Goal: Information Seeking & Learning: Learn about a topic

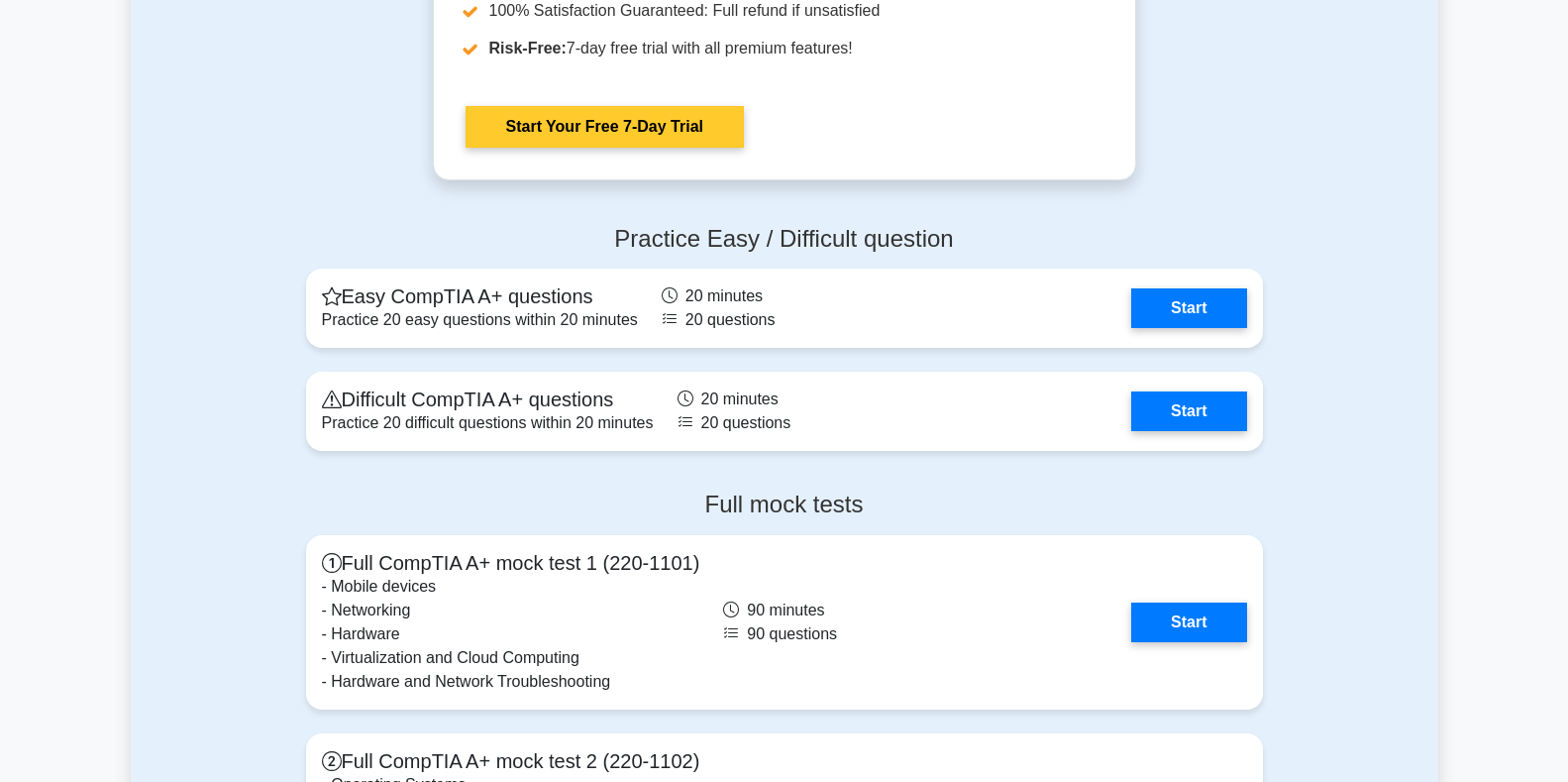
scroll to position [3963, 0]
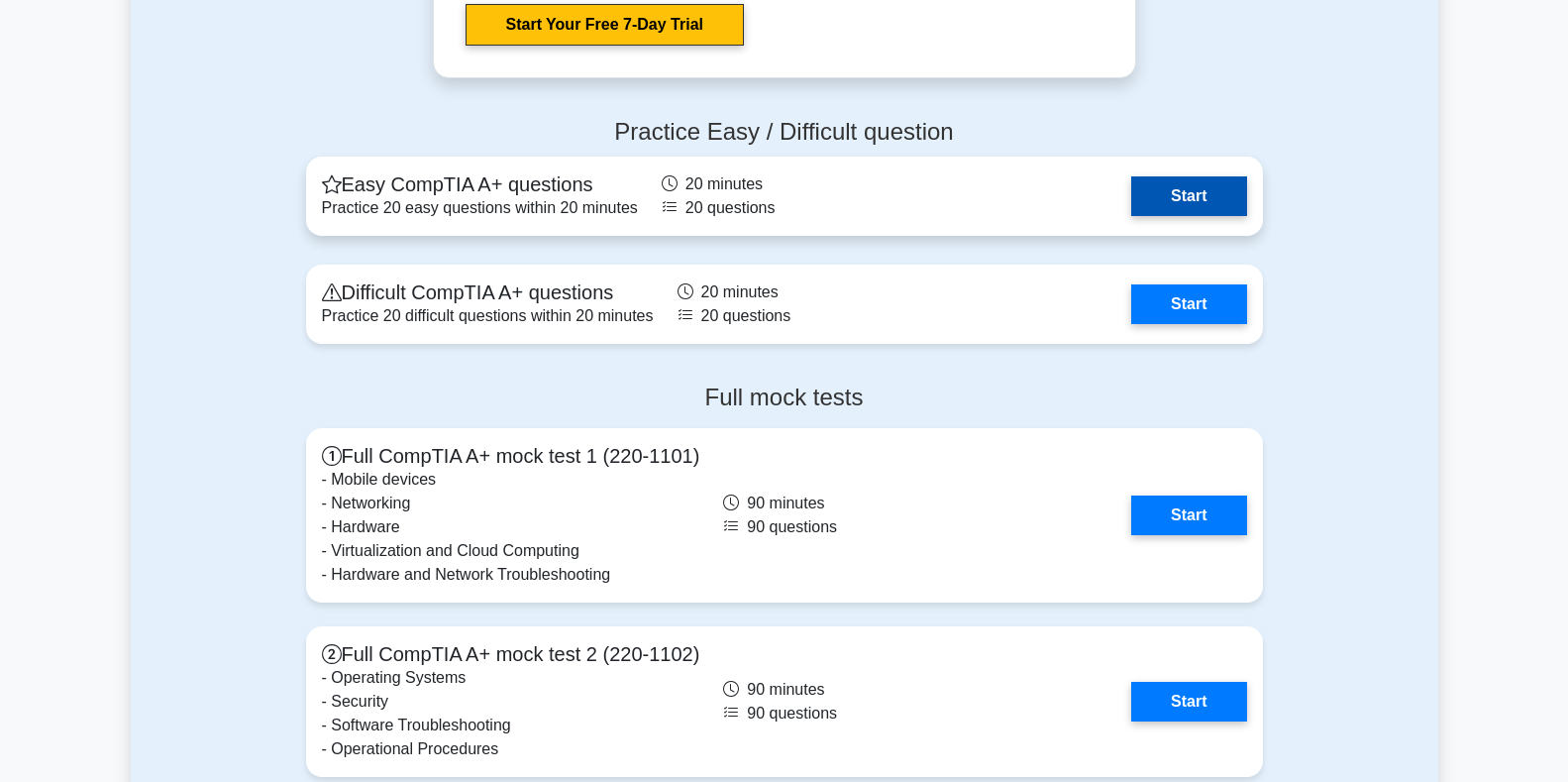
click at [1132, 194] on link "Start" at bounding box center [1188, 196] width 115 height 40
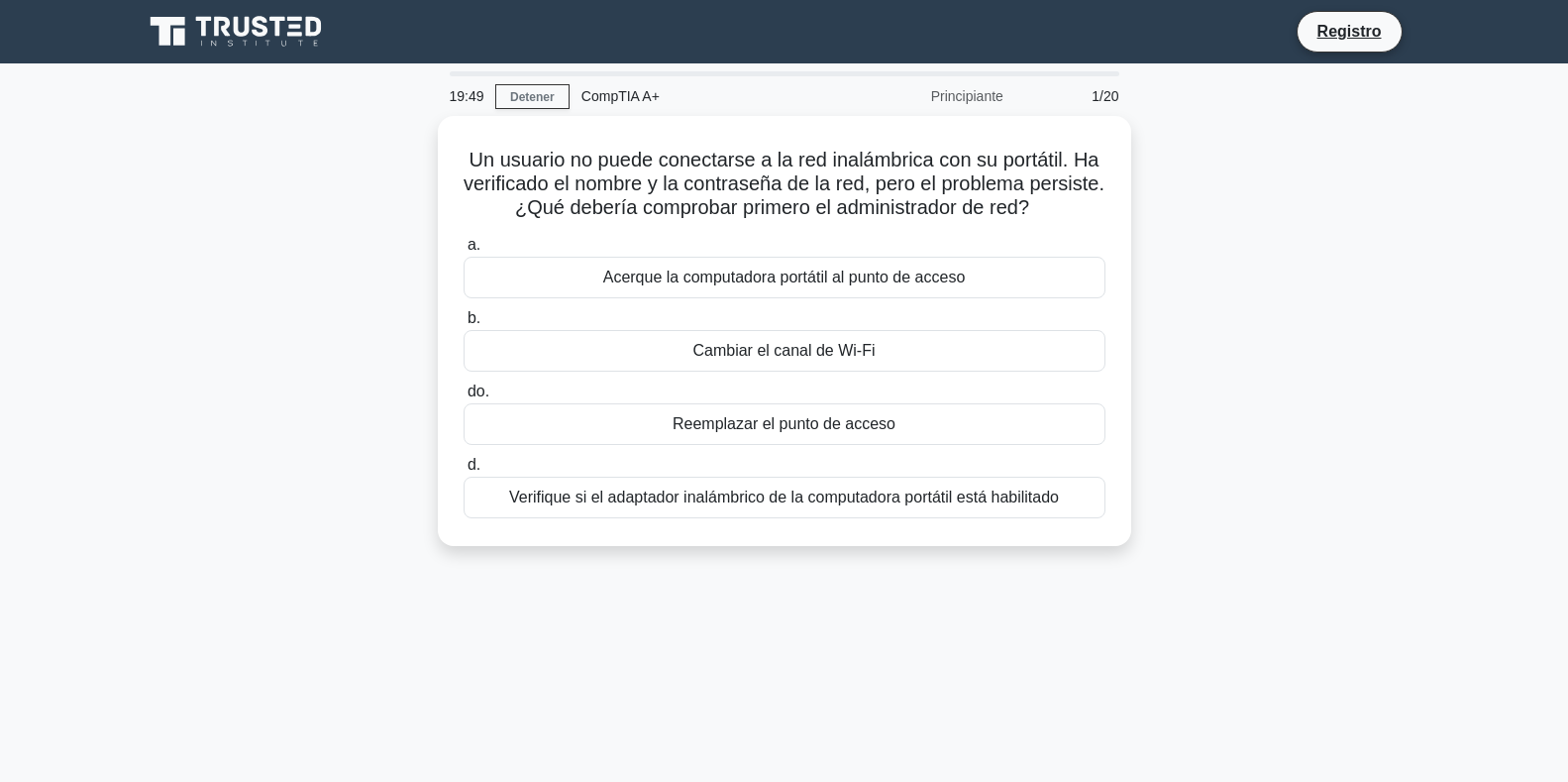
click at [1216, 224] on div "Un usuario no puede conectarse a la red inalámbrica con su portátil. Ha verific…" at bounding box center [784, 343] width 1308 height 454
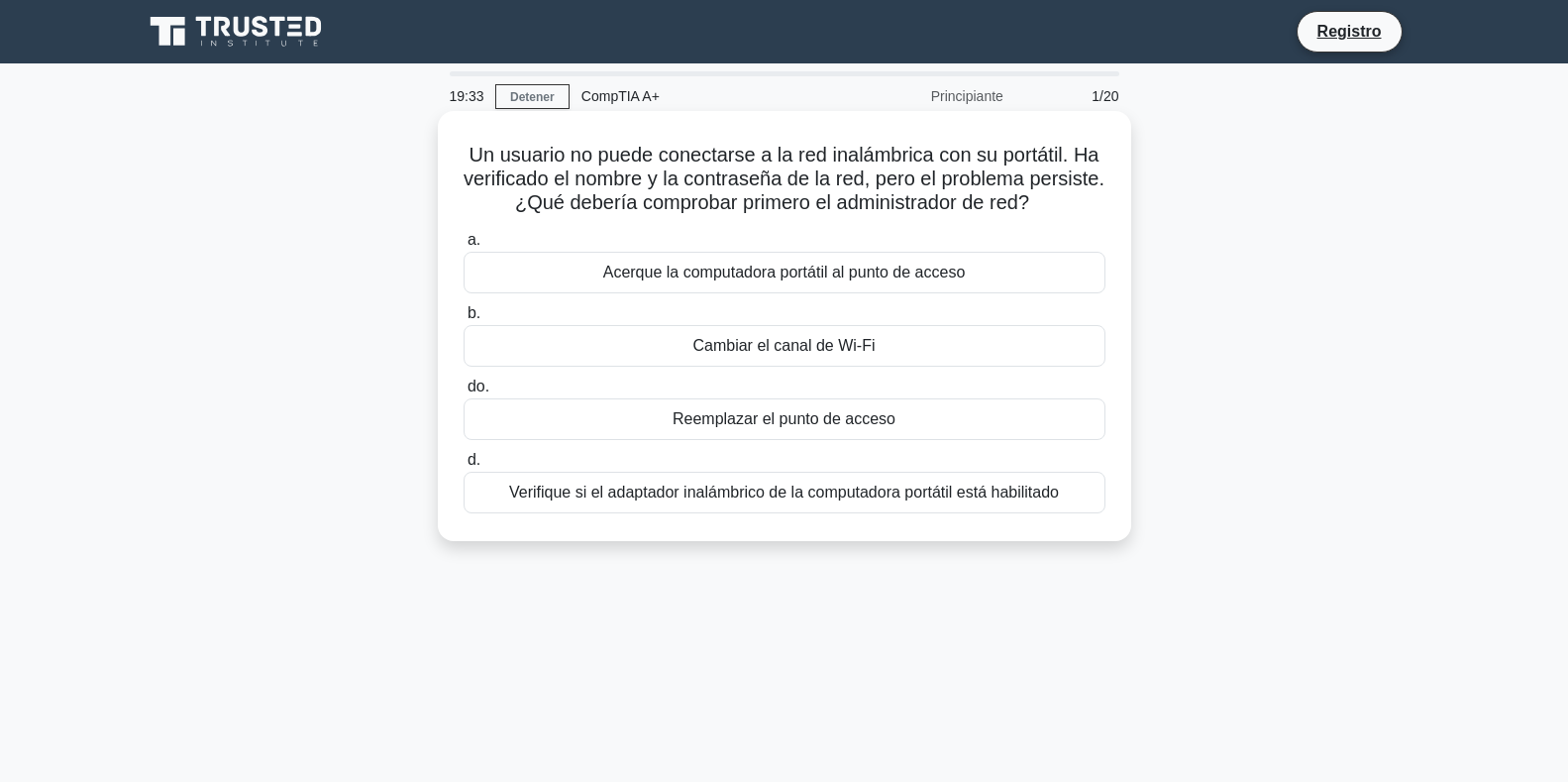
click at [933, 510] on div "Verifique si el adaptador inalámbrico de la computadora portátil está habilitado" at bounding box center [784, 492] width 643 height 42
click at [463, 466] on input "d. Verifique si el adaptador inalámbrico de la computadora portátil está habili…" at bounding box center [463, 460] width 0 height 13
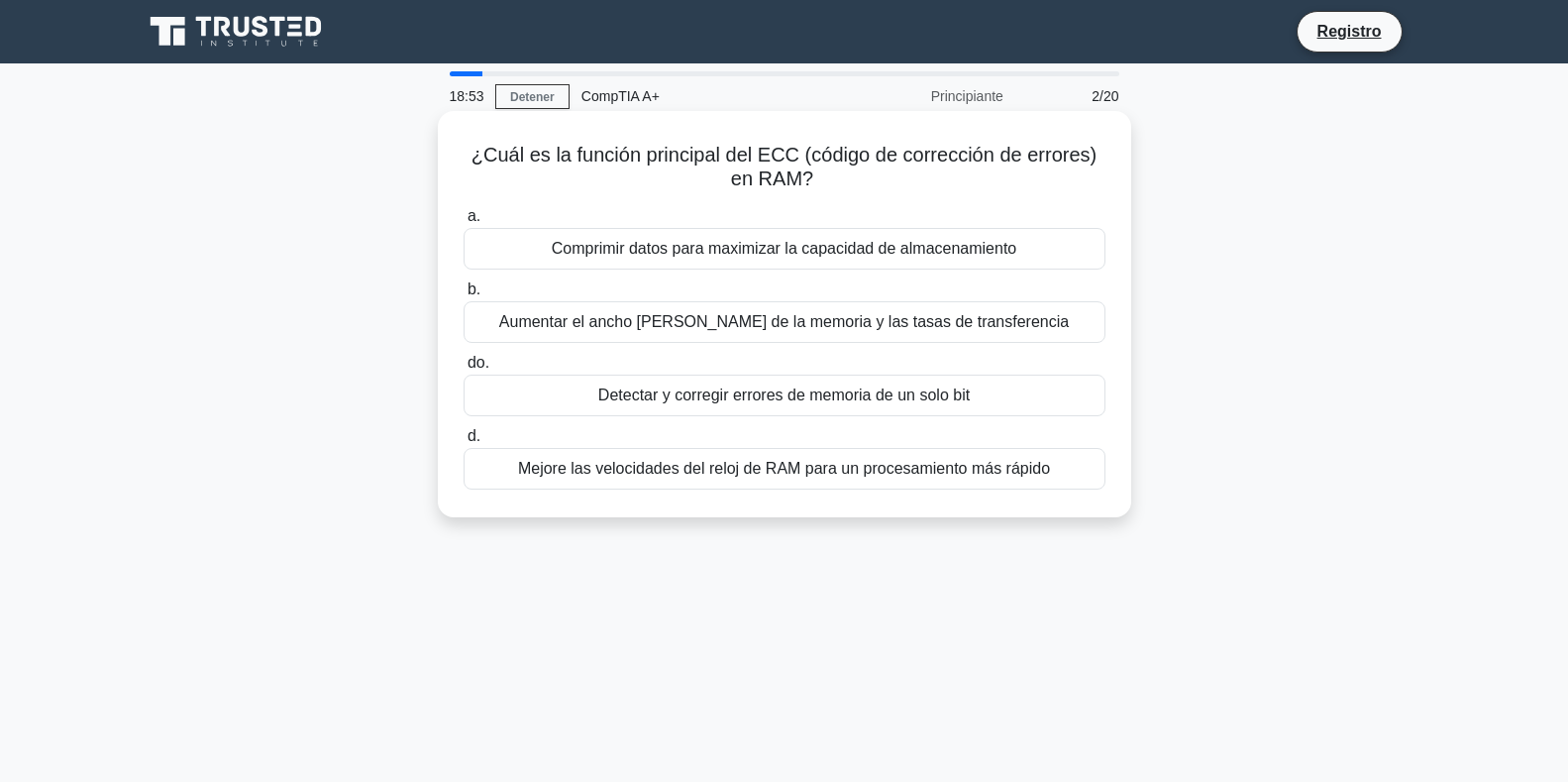
click at [658, 401] on font "Detectar y corregir errores de memoria de un solo bit" at bounding box center [784, 394] width 372 height 17
click at [463, 370] on input "do. Detectar y corregir errores de memoria de un solo bit" at bounding box center [463, 363] width 0 height 13
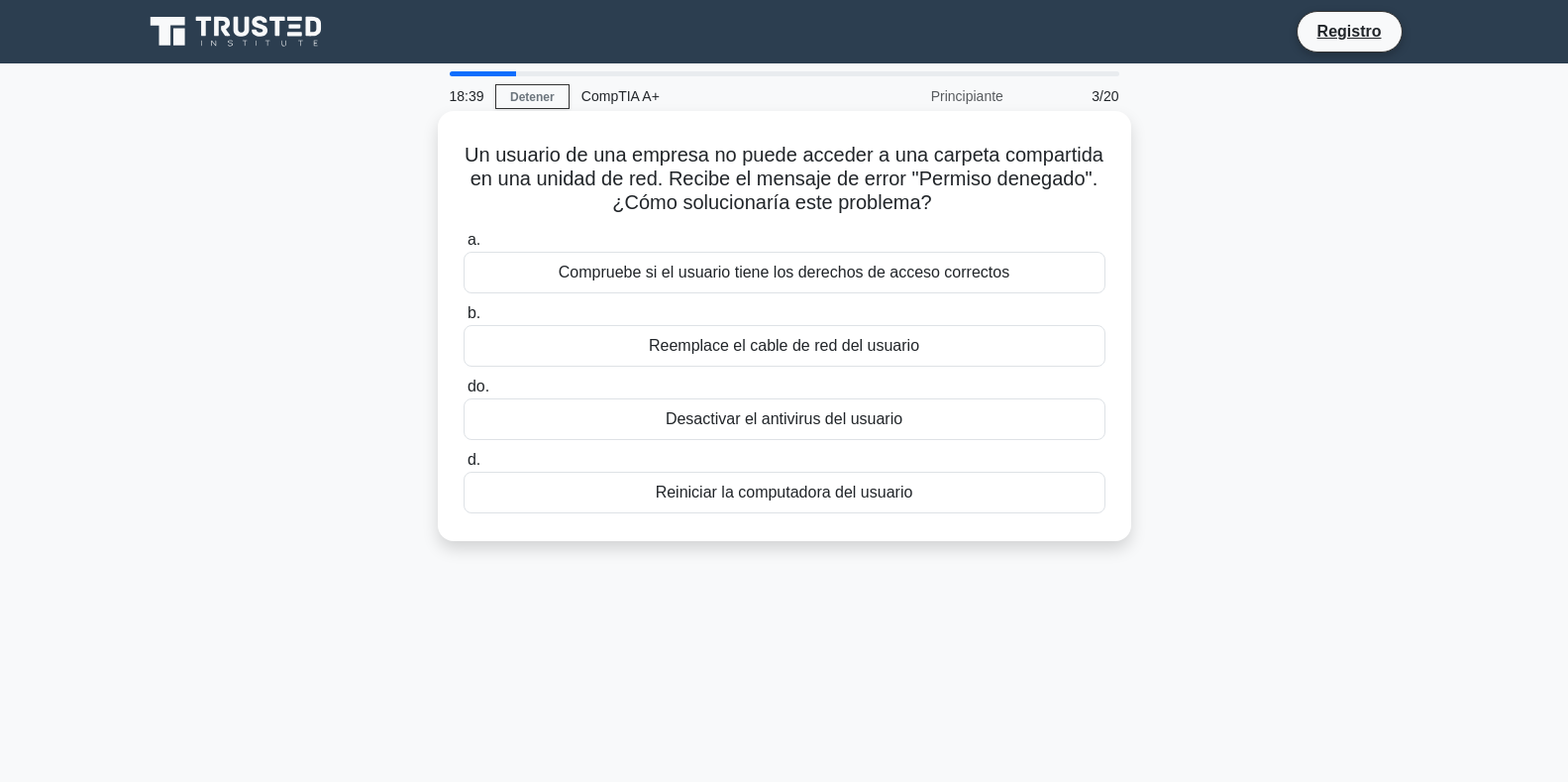
click at [631, 276] on font "Compruebe si el usuario tiene los derechos de acceso correctos" at bounding box center [784, 272] width 451 height 17
click at [463, 247] on input "a. Compruebe si el usuario tiene los derechos de acceso correctos" at bounding box center [463, 240] width 0 height 13
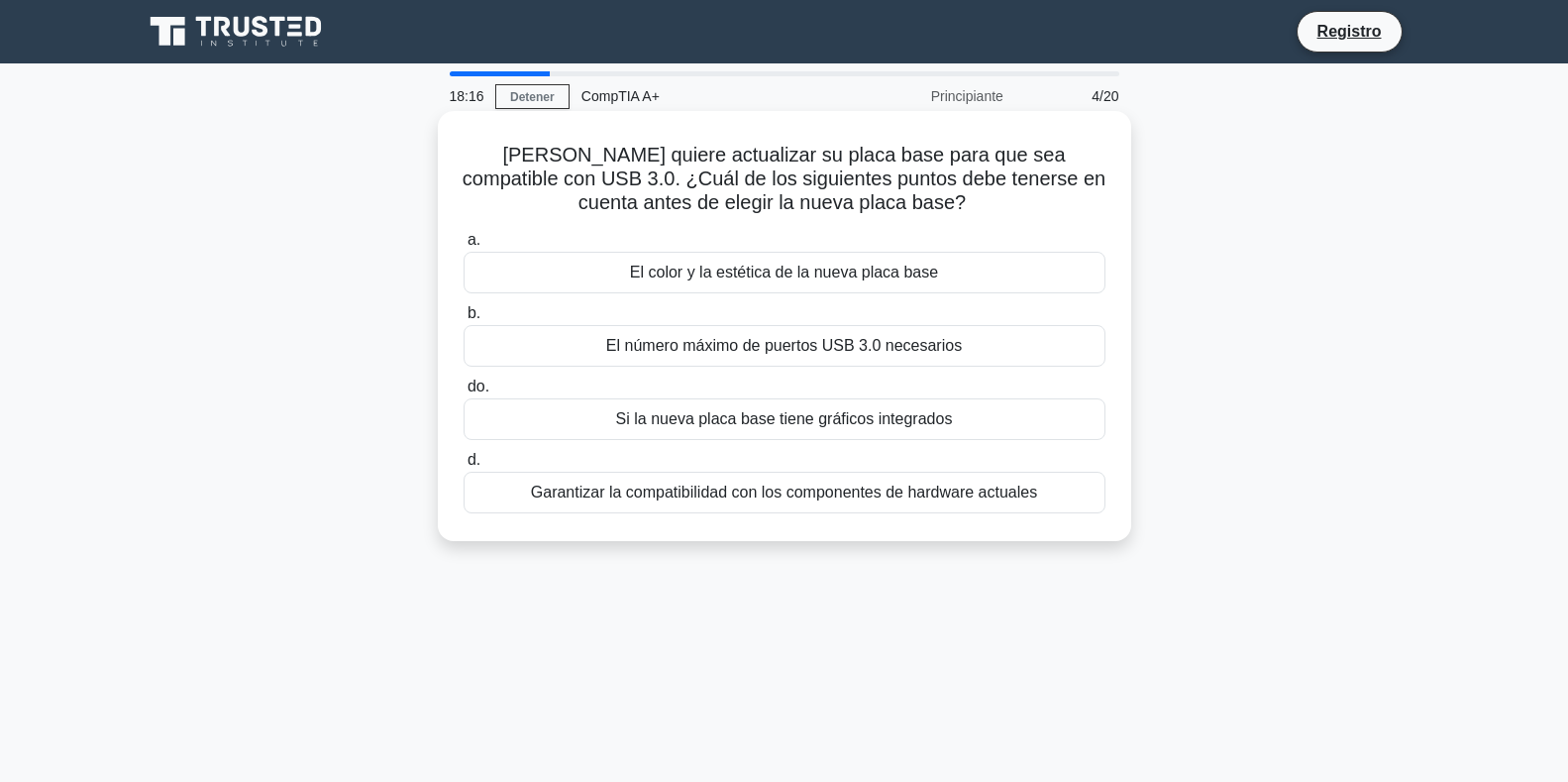
click at [882, 493] on font "Garantizar la compatibilidad con los componentes de hardware actuales" at bounding box center [784, 491] width 506 height 17
click at [463, 466] on input "d. Garantizar la compatibilidad con los componentes de hardware actuales" at bounding box center [463, 460] width 0 height 13
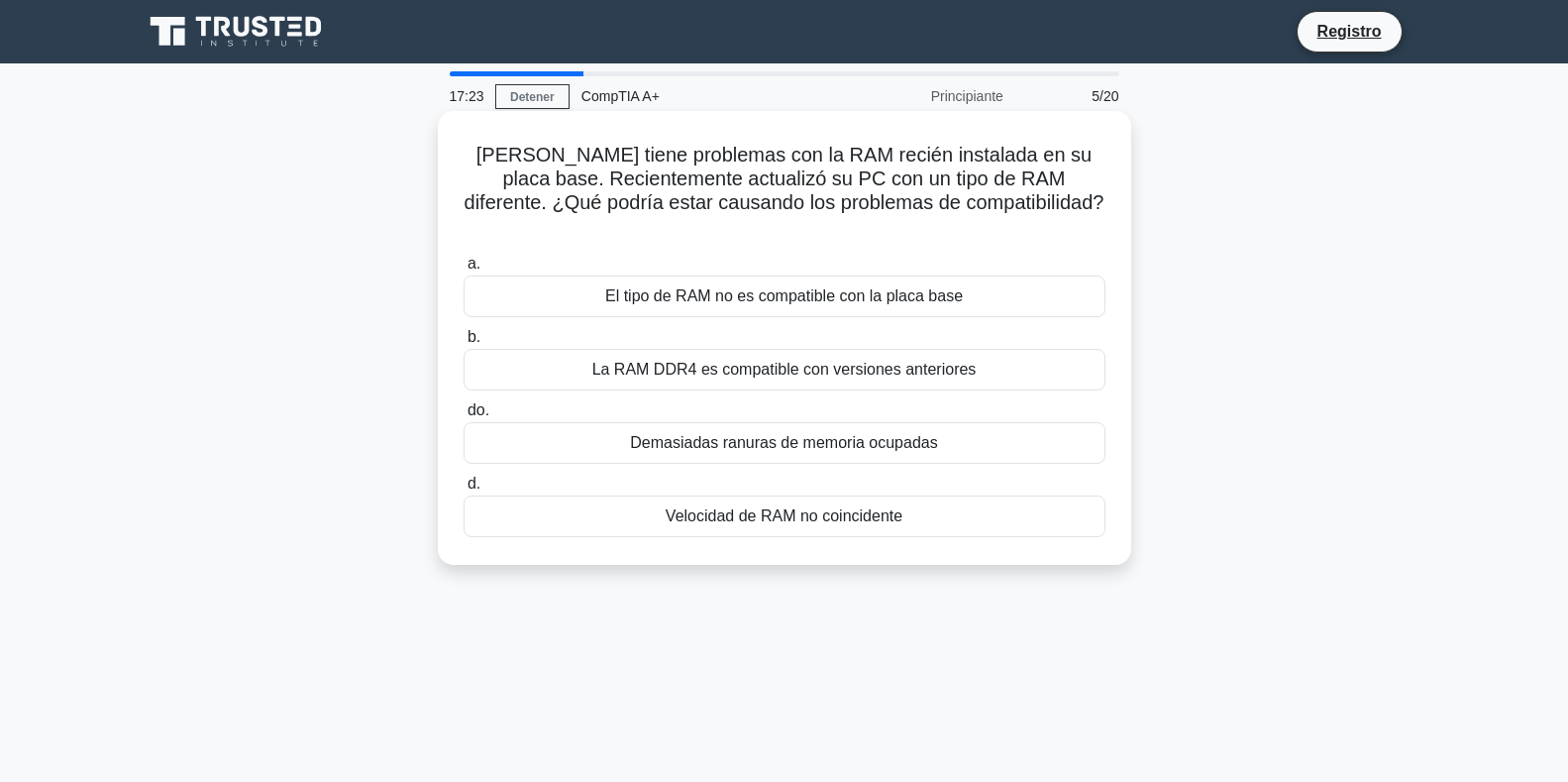
click at [822, 287] on font "El tipo de RAM no es compatible con la placa base" at bounding box center [784, 295] width 358 height 17
click at [463, 271] on input "a. El tipo de RAM no es compatible con la placa base" at bounding box center [463, 264] width 0 height 13
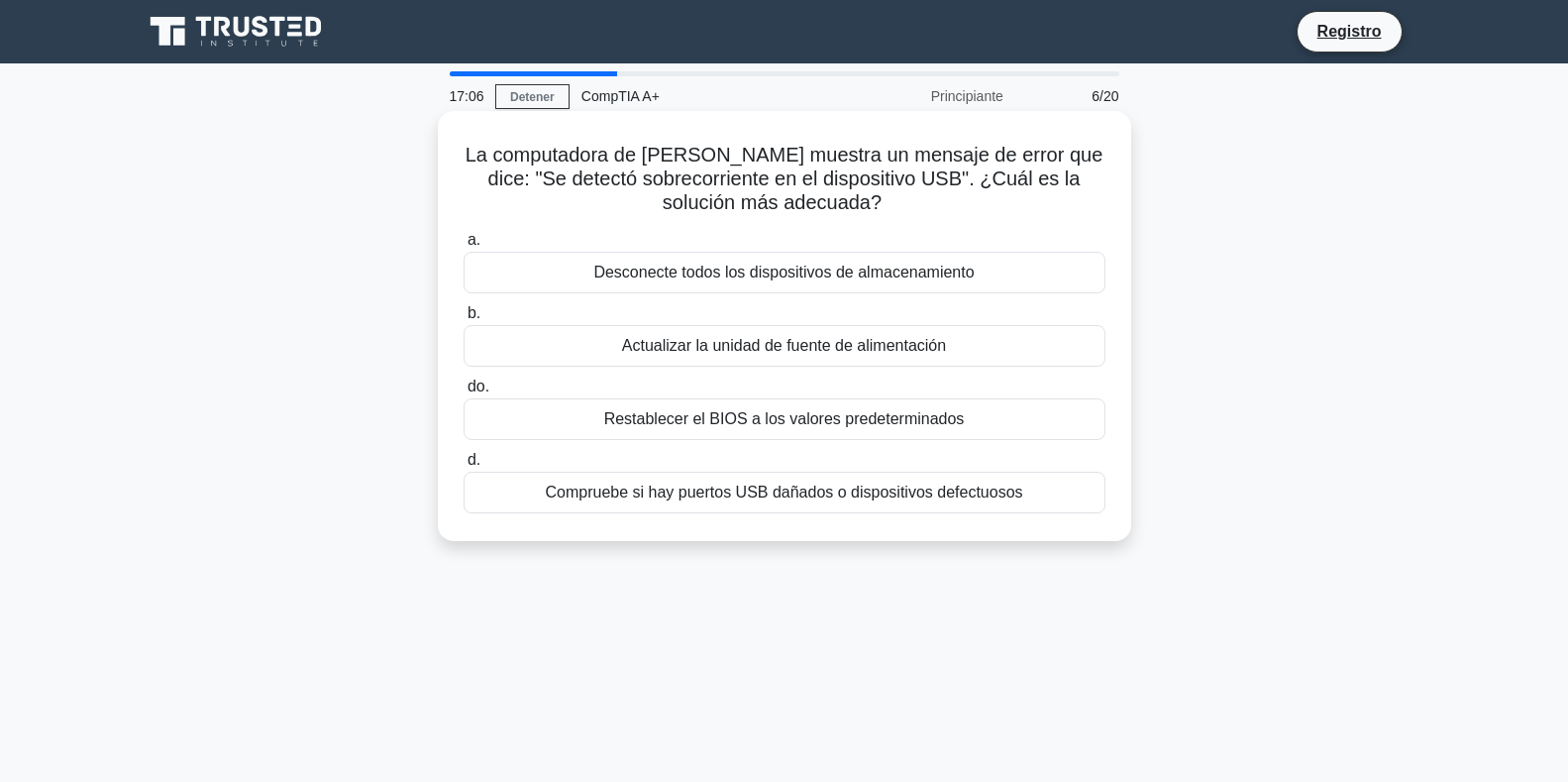
click at [840, 489] on font "Compruebe si hay puertos USB dañados o dispositivos defectuosos" at bounding box center [783, 491] width 477 height 17
click at [463, 466] on input "d. Compruebe si hay puertos USB dañados o dispositivos defectuosos" at bounding box center [463, 460] width 0 height 13
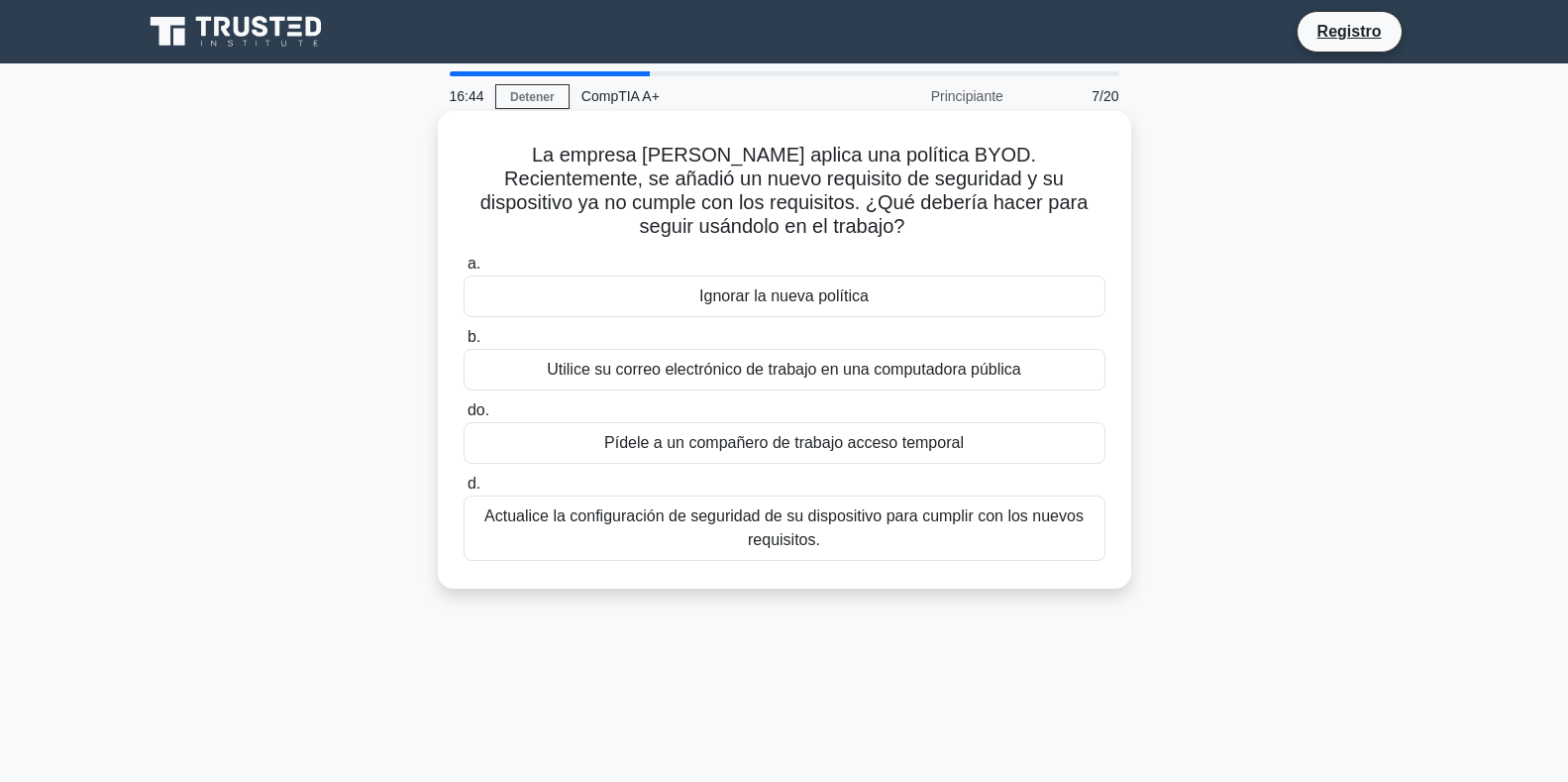
click at [868, 514] on font "Actualice la configuración de seguridad de su dispositivo para cumplir con los …" at bounding box center [784, 528] width 625 height 48
click at [463, 490] on input "d. Actualice la configuración de seguridad de su dispositivo para cumplir con l…" at bounding box center [463, 483] width 0 height 13
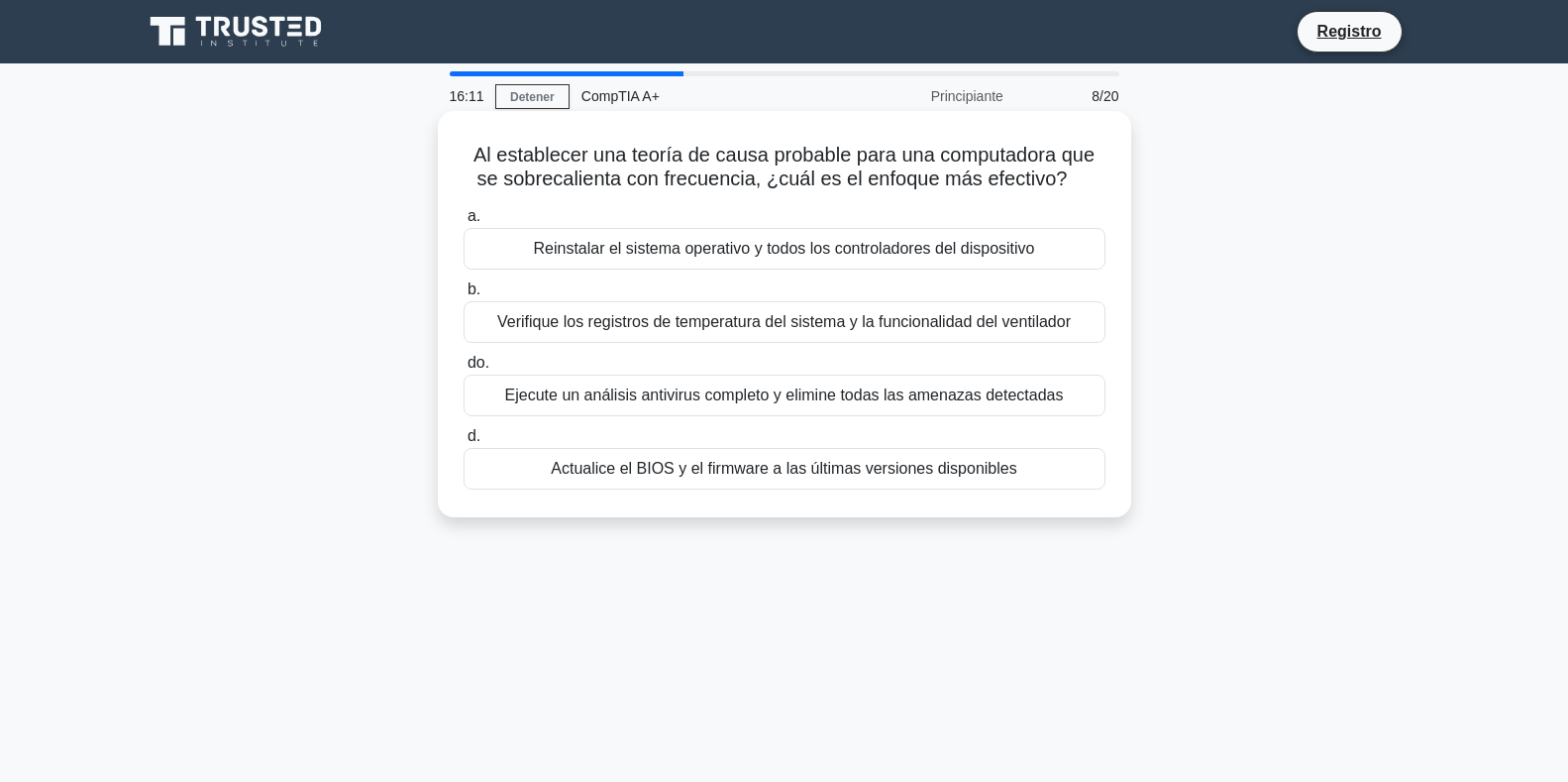
click at [664, 334] on font "Verifique los registros de temperatura del sistema y la funcionalidad del venti…" at bounding box center [784, 322] width 574 height 24
click at [463, 296] on input "b. Verifique los registros de temperatura del sistema y la funcionalidad del ve…" at bounding box center [463, 289] width 0 height 13
